Goal: Information Seeking & Learning: Learn about a topic

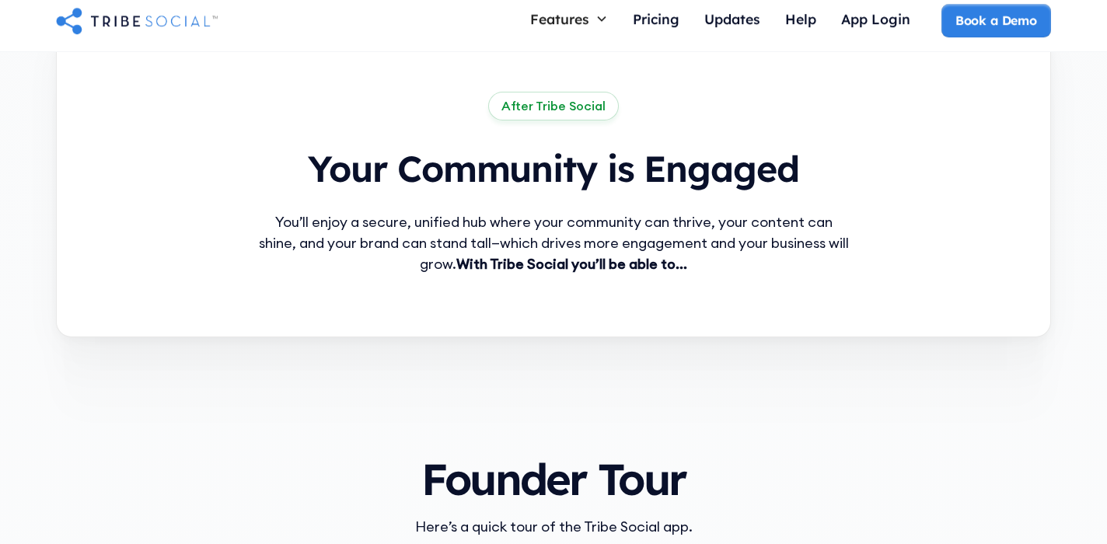
scroll to position [1065, 0]
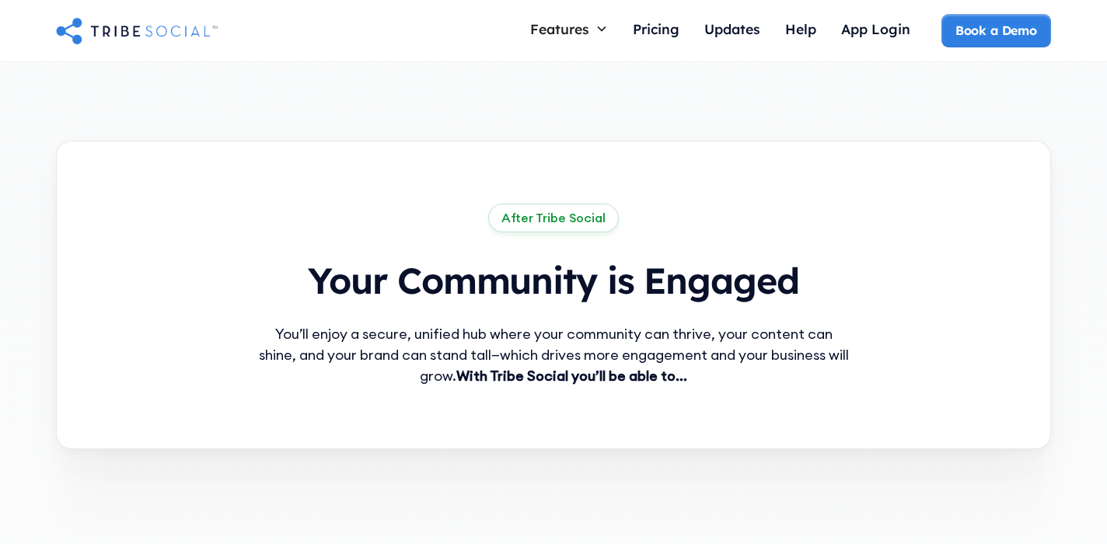
click at [569, 388] on div "After Tribe Social Your Community is Engaged You’ll enjoy a secure, unified hub…" at bounding box center [553, 295] width 995 height 309
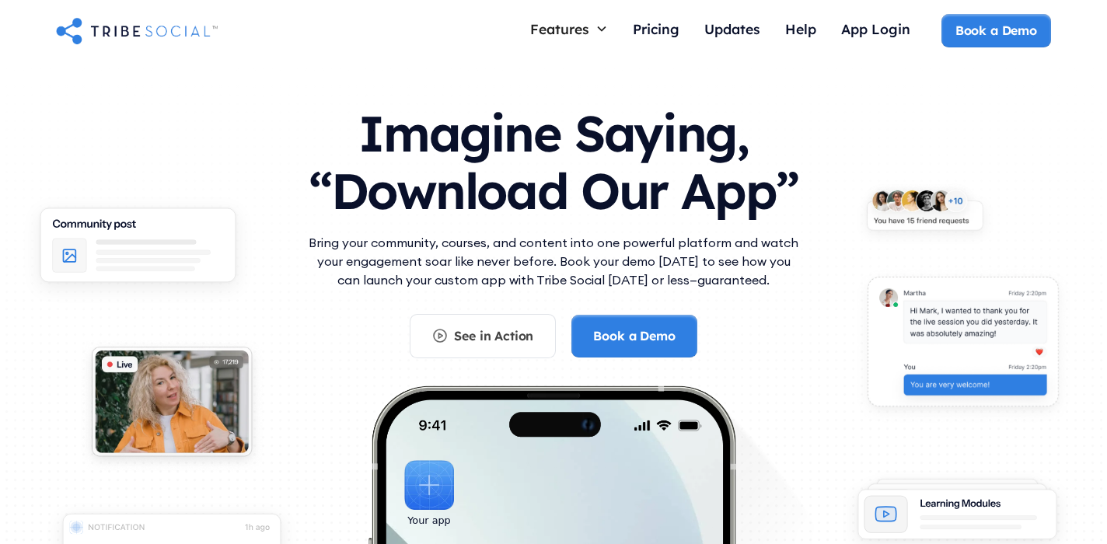
scroll to position [0, 0]
click at [649, 25] on div "Pricing" at bounding box center [656, 28] width 47 height 17
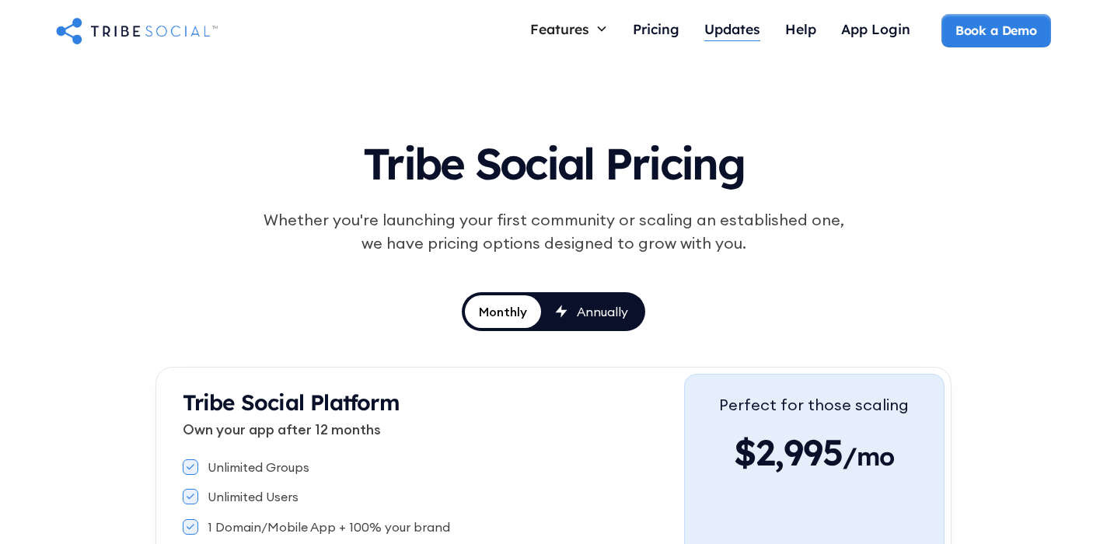
click at [722, 28] on div "Updates" at bounding box center [733, 28] width 56 height 17
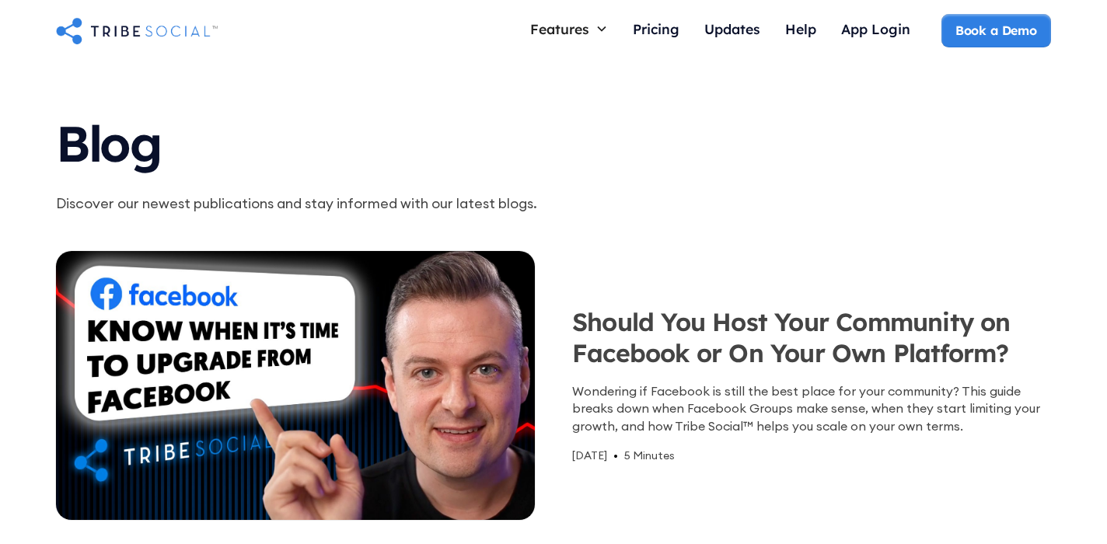
click at [391, 383] on img at bounding box center [295, 386] width 493 height 278
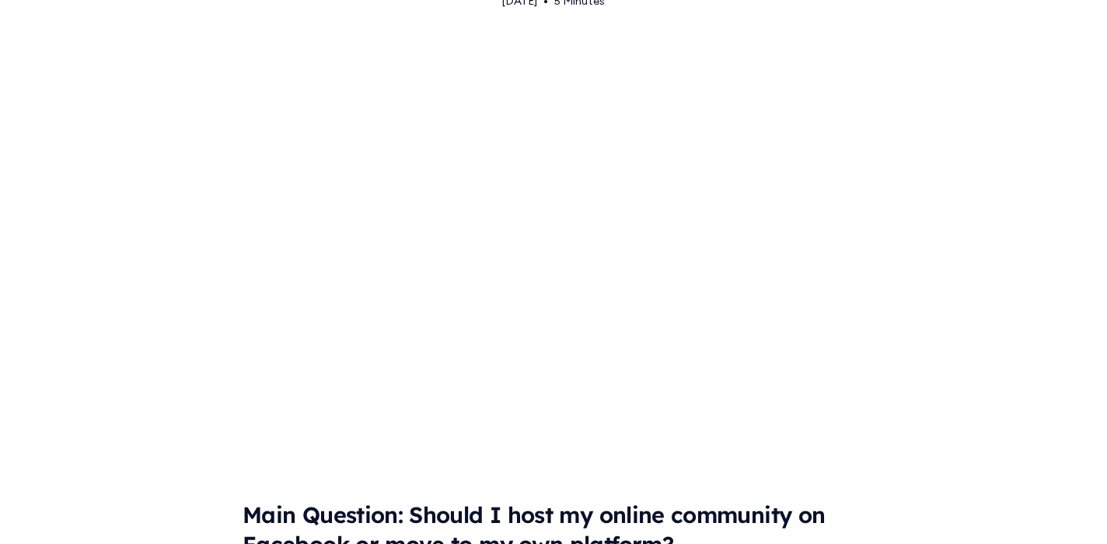
scroll to position [308, 0]
